Goal: Check status: Check status

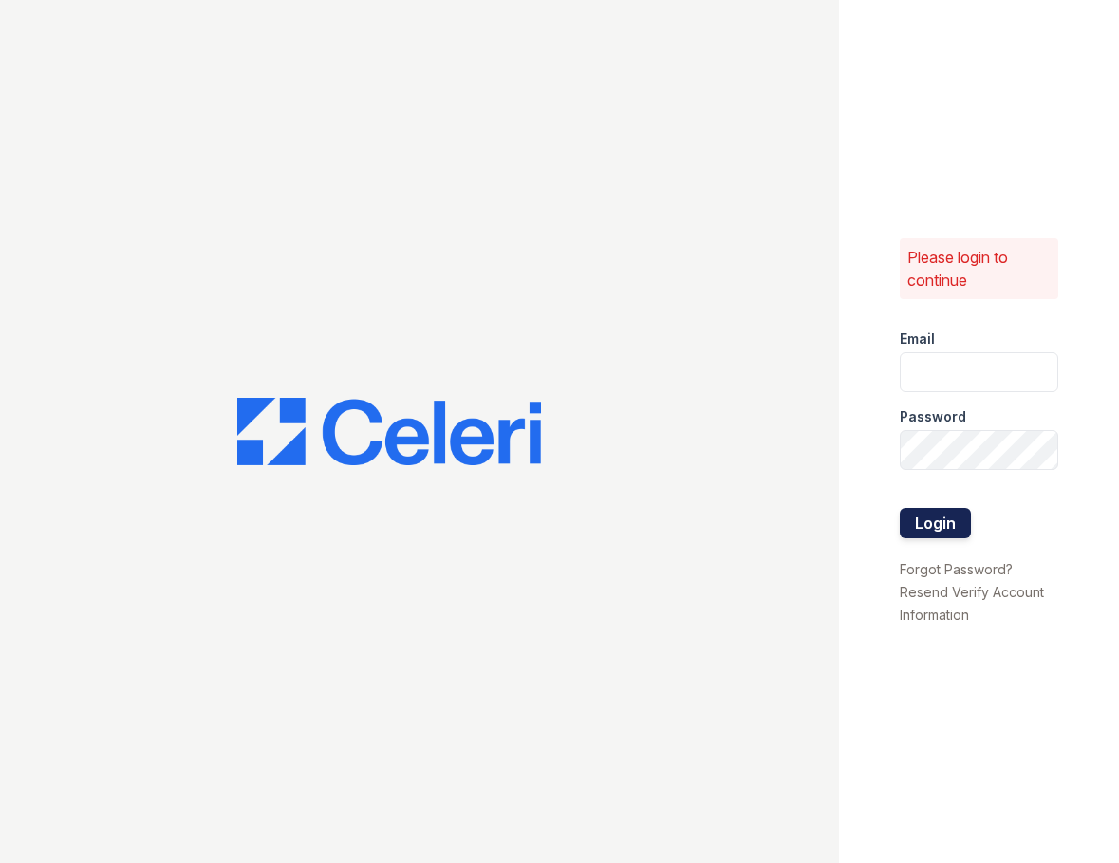
type input "[EMAIL_ADDRESS][DOMAIN_NAME]"
click at [950, 536] on button "Login" at bounding box center [935, 523] width 71 height 30
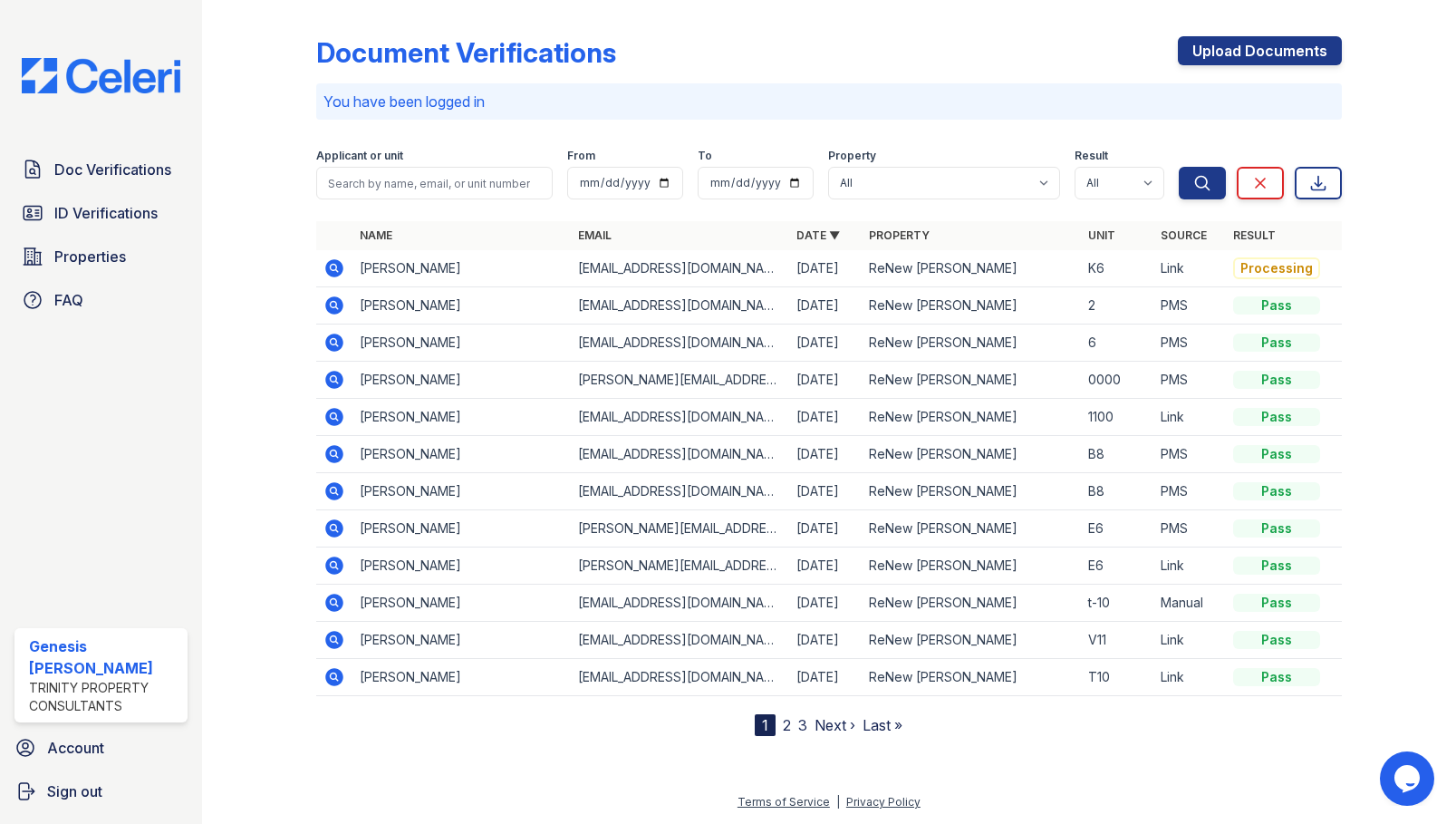
click at [329, 267] on icon at bounding box center [334, 267] width 18 height 18
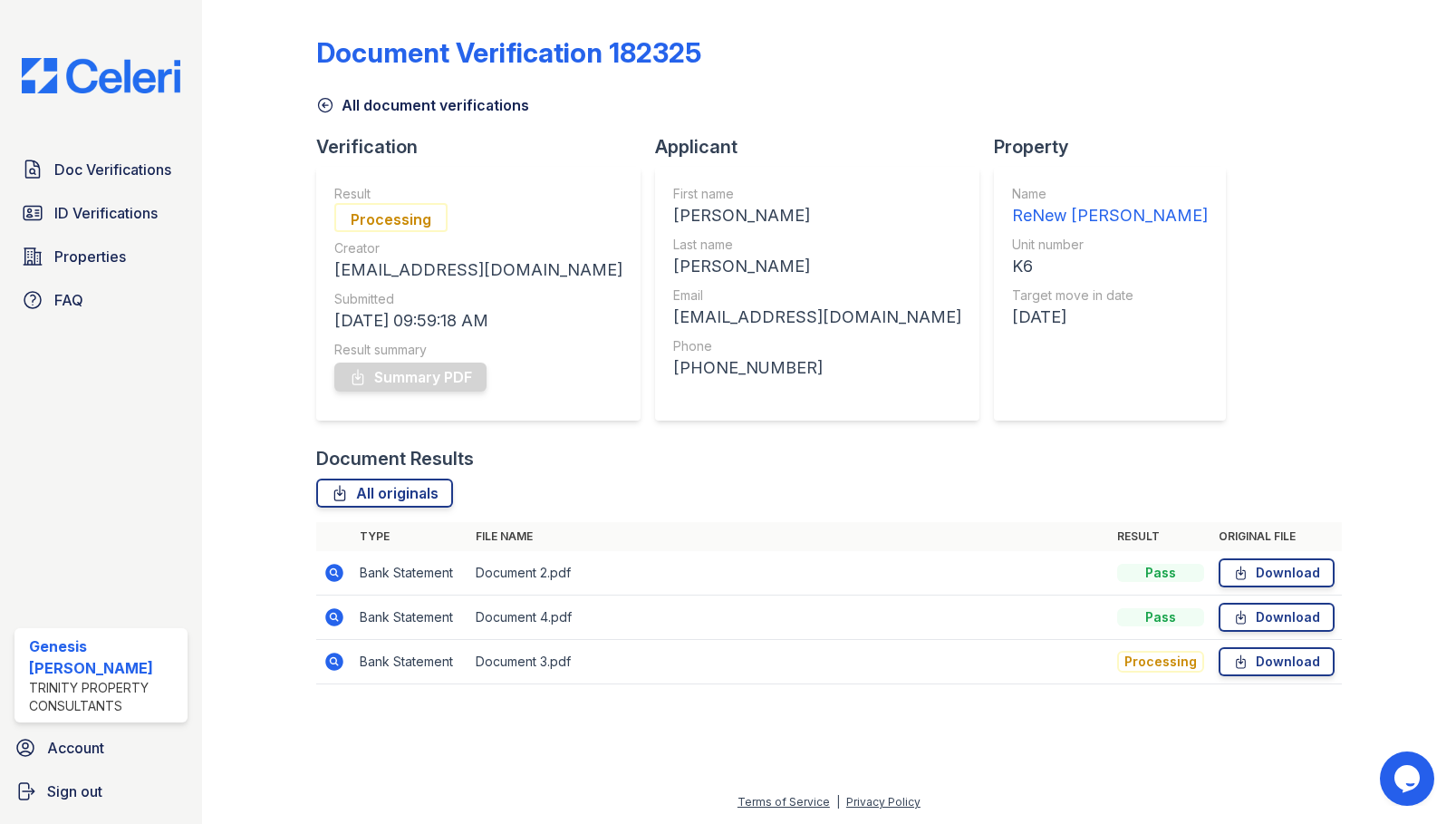
click at [328, 104] on icon at bounding box center [325, 105] width 18 height 18
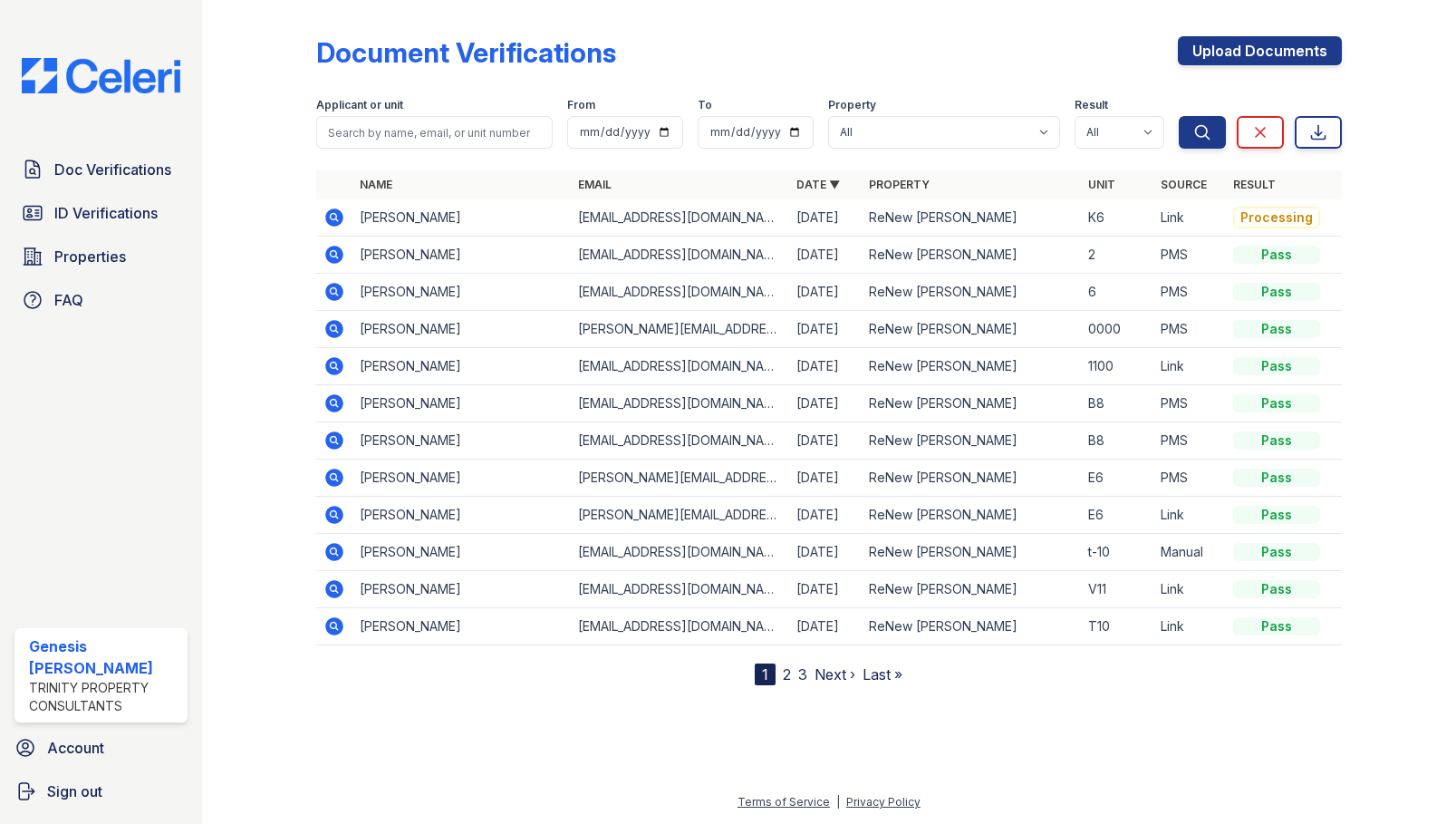
click at [330, 218] on icon at bounding box center [334, 217] width 22 height 22
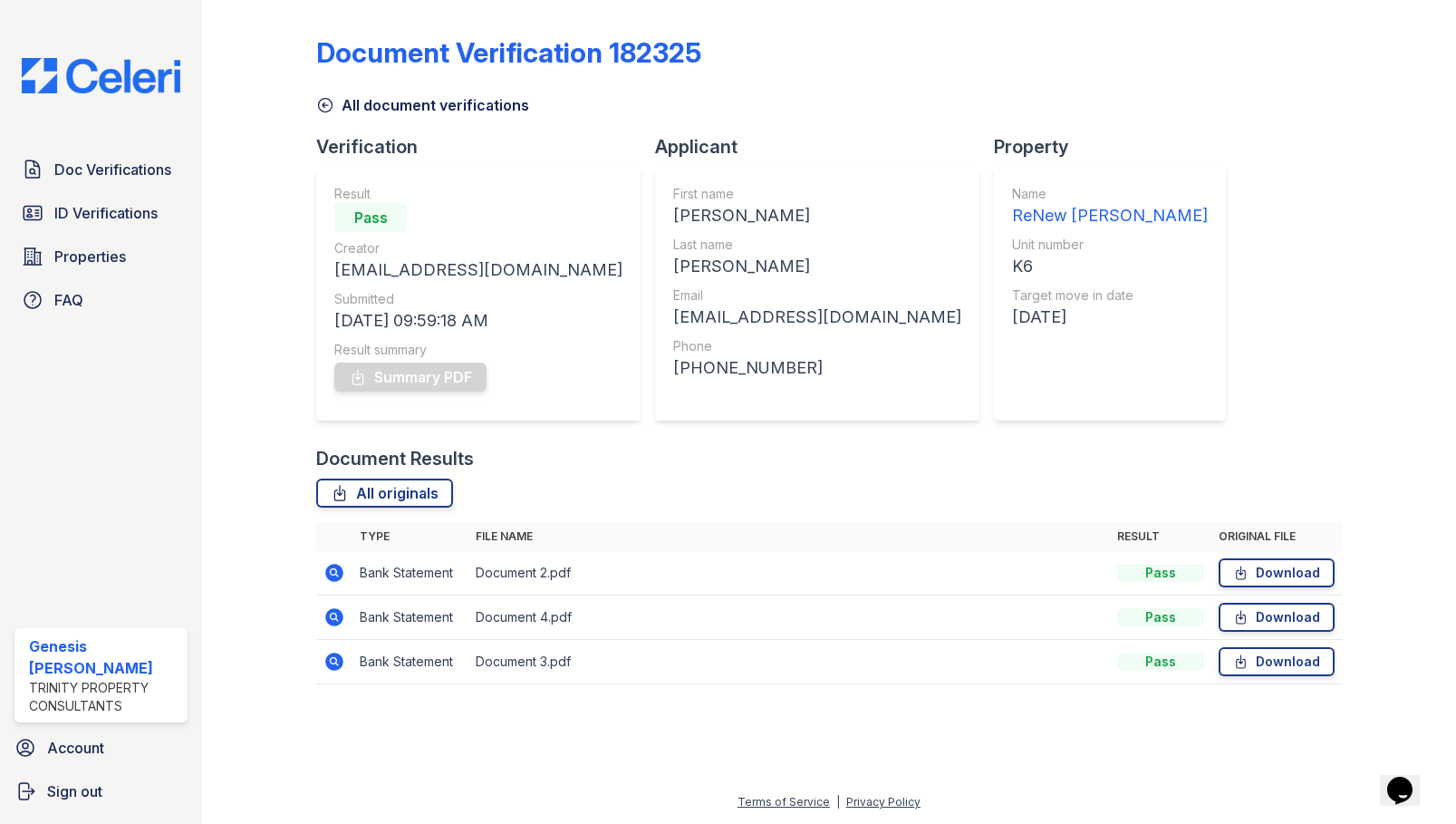
click at [329, 106] on icon at bounding box center [325, 105] width 18 height 18
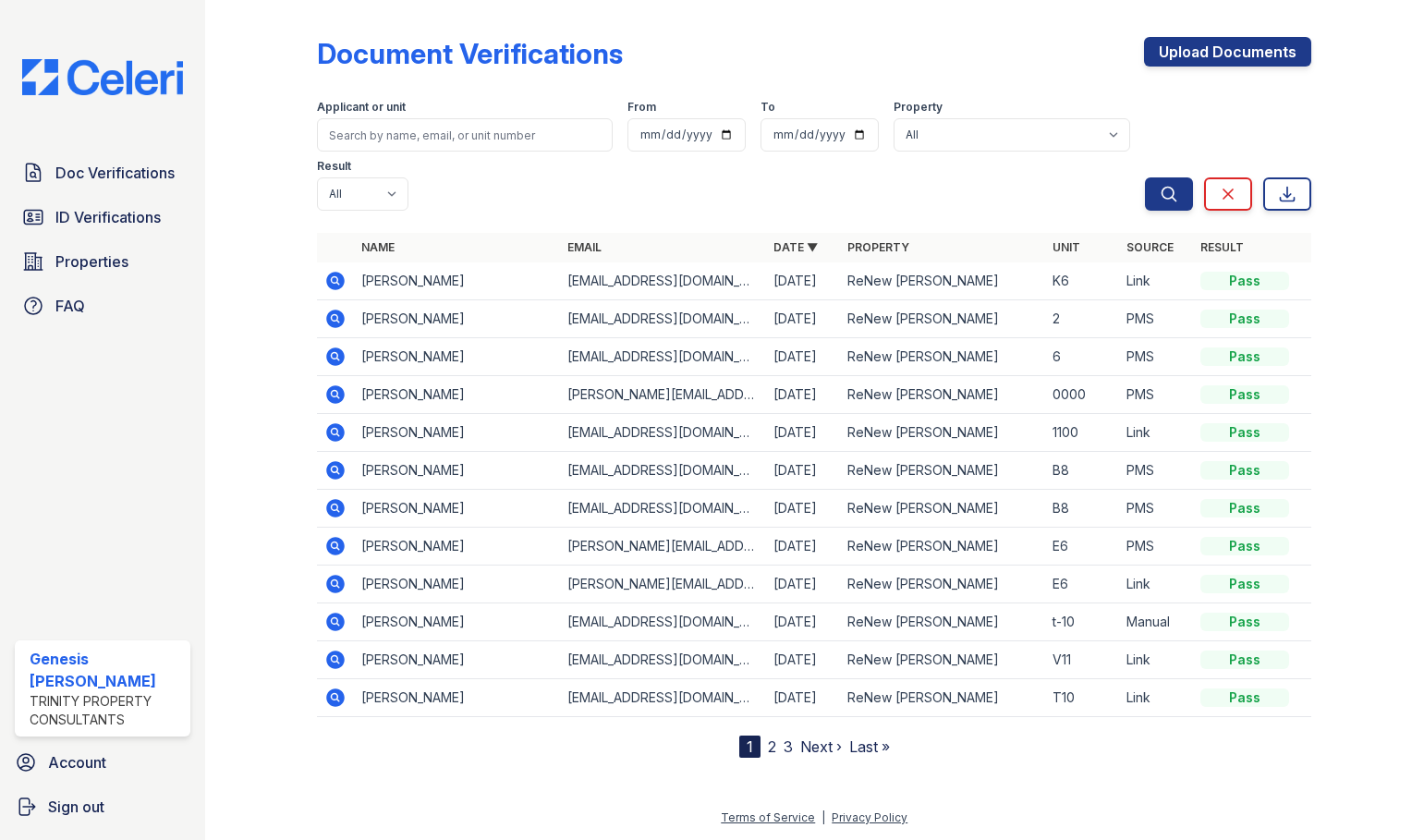
click at [342, 272] on icon at bounding box center [335, 280] width 18 height 18
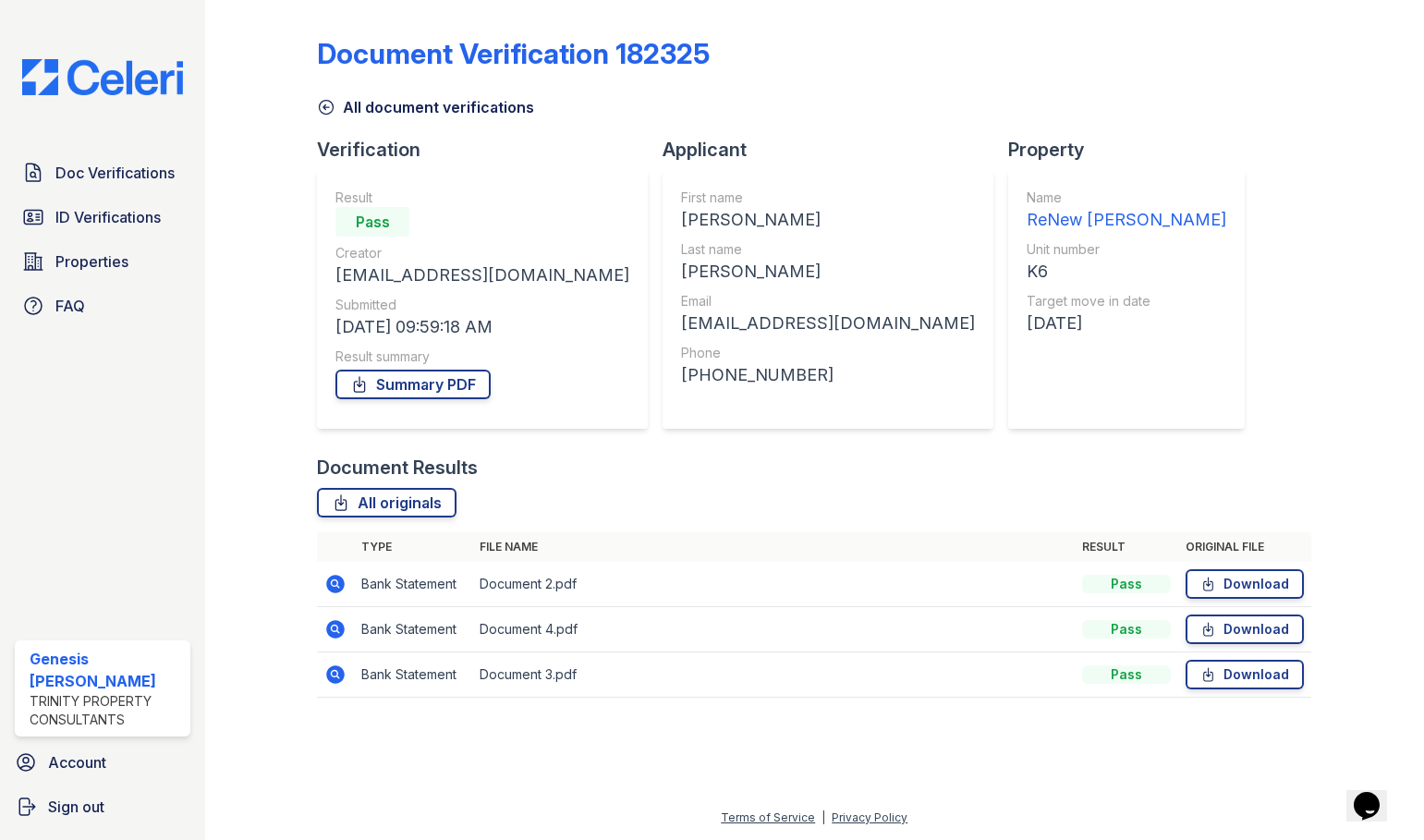
click at [333, 114] on icon at bounding box center [326, 107] width 18 height 18
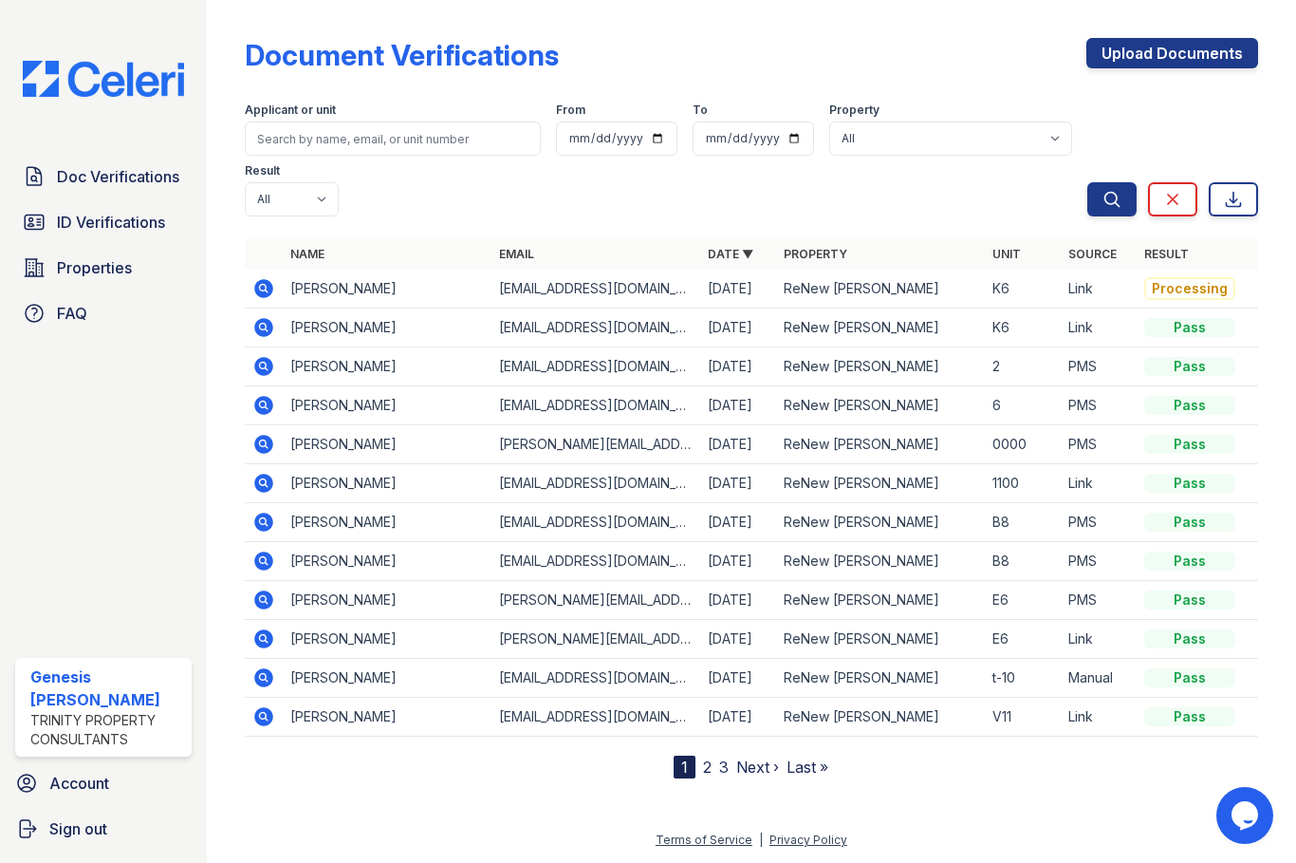
click at [270, 288] on icon at bounding box center [263, 288] width 19 height 19
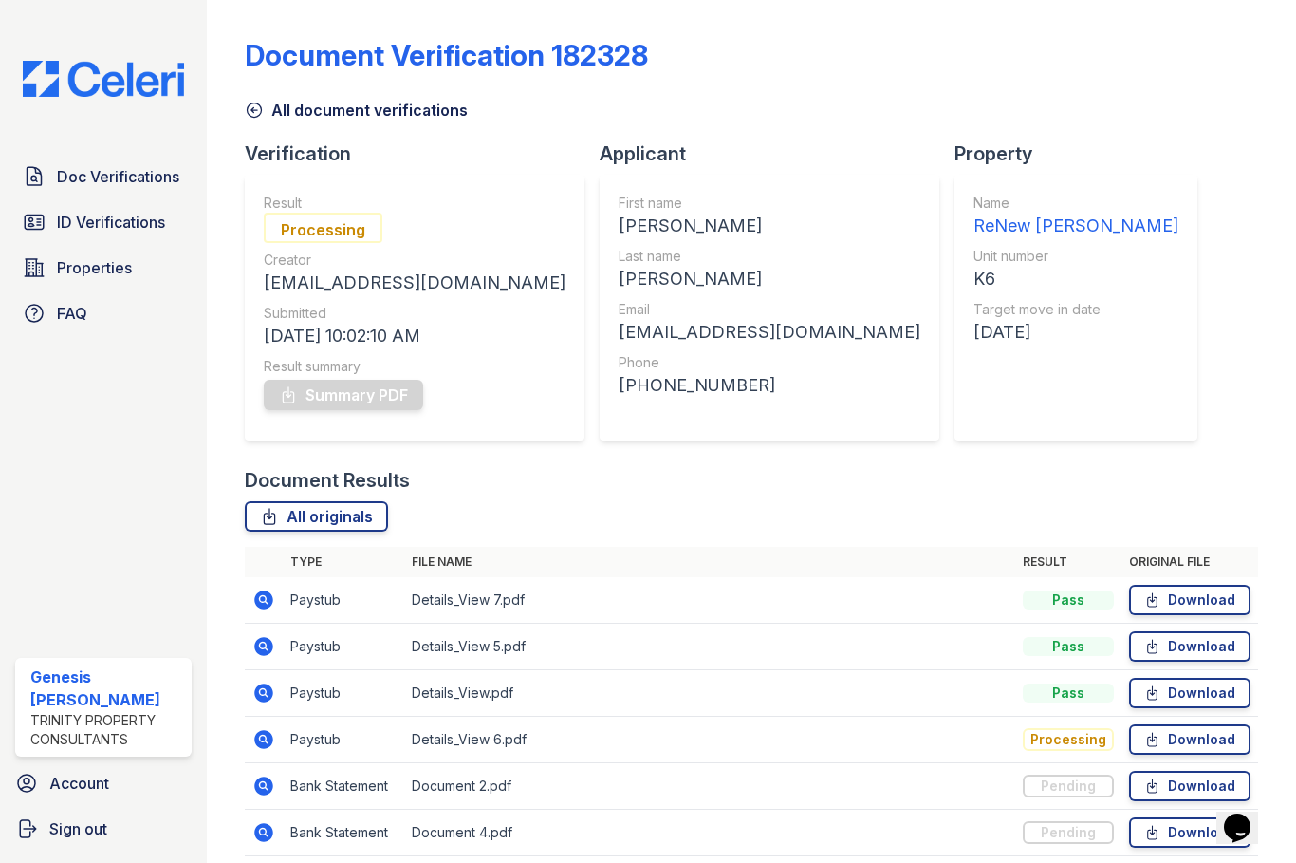
click at [271, 108] on link "All document verifications" at bounding box center [356, 110] width 223 height 23
